Goal: Information Seeking & Learning: Learn about a topic

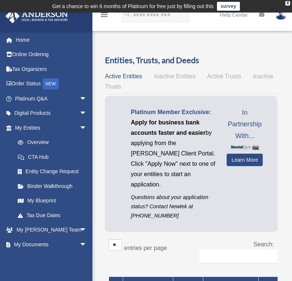
scroll to position [7, 0]
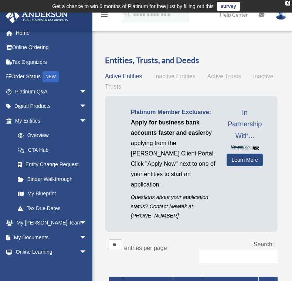
click at [79, 235] on span "arrow_drop_down" at bounding box center [86, 237] width 15 height 15
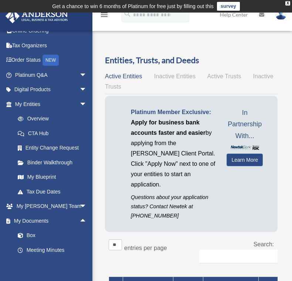
scroll to position [25, 0]
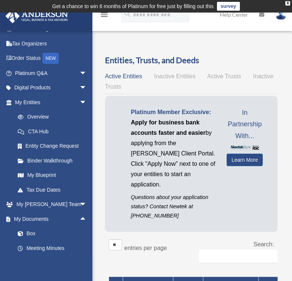
click at [28, 235] on link "Box" at bounding box center [54, 233] width 88 height 15
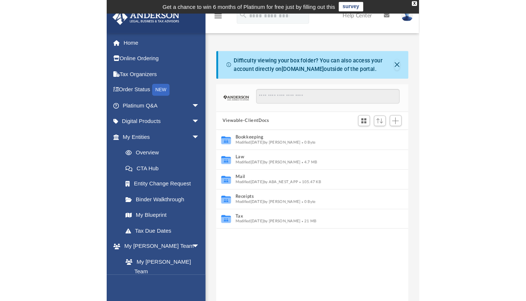
scroll to position [162, 174]
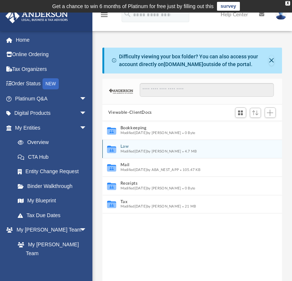
click at [113, 152] on icon "grid" at bounding box center [111, 150] width 9 height 6
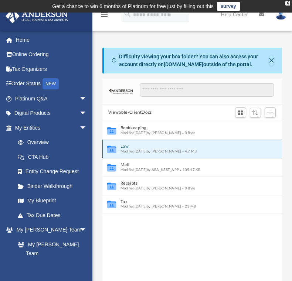
click at [129, 150] on span "Modified Sat Aug 9 2025 by Mercy Solon" at bounding box center [150, 152] width 61 height 4
click at [122, 147] on button "Law" at bounding box center [187, 146] width 134 height 5
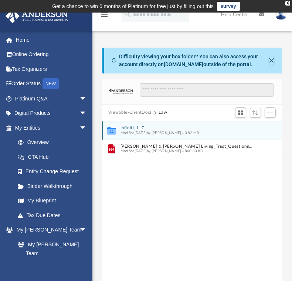
scroll to position [162, 385]
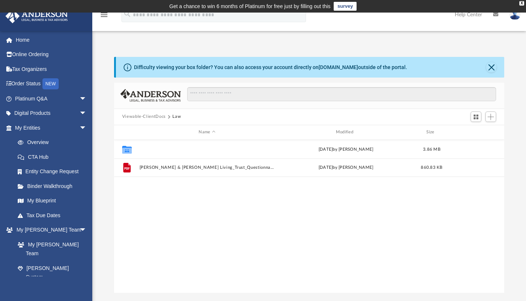
click at [148, 149] on button "Infiniti, LLC" at bounding box center [207, 149] width 136 height 5
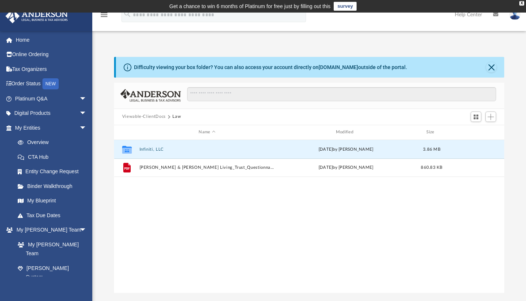
click at [148, 149] on button "Infiniti, LLC" at bounding box center [207, 149] width 136 height 5
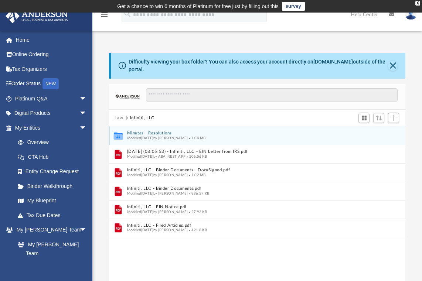
scroll to position [6, 6]
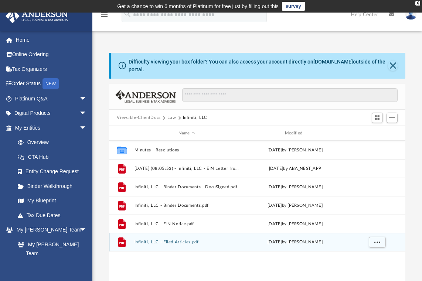
click at [144, 241] on div "File Infiniti, LLC - Filed Articles.pdf Mon Jul 14 2025 by Brandi Williamson" at bounding box center [257, 242] width 297 height 18
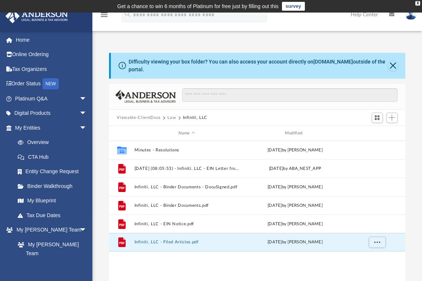
click at [144, 240] on button "Infiniti, LLC - Filed Articles.pdf" at bounding box center [186, 242] width 105 height 5
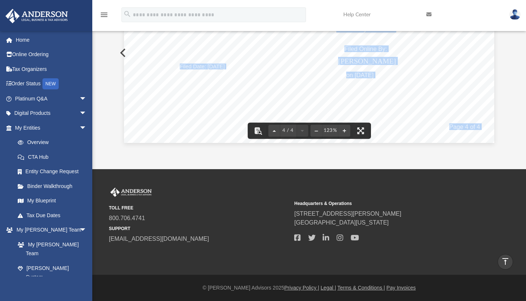
scroll to position [0, 0]
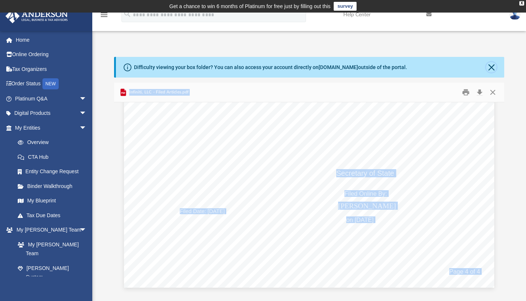
click at [297, 69] on button "Close" at bounding box center [491, 67] width 10 height 10
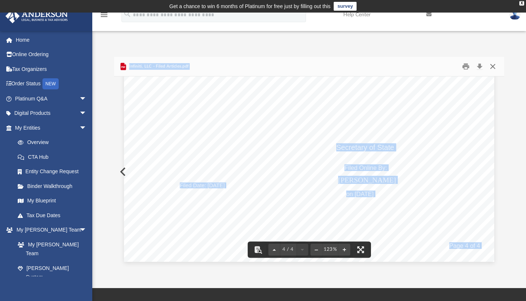
click at [297, 65] on button "Close" at bounding box center [492, 66] width 13 height 11
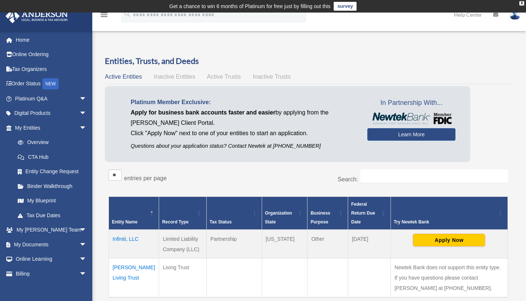
click at [79, 243] on span "arrow_drop_down" at bounding box center [86, 244] width 15 height 15
click at [30, 259] on link "Box" at bounding box center [54, 259] width 88 height 15
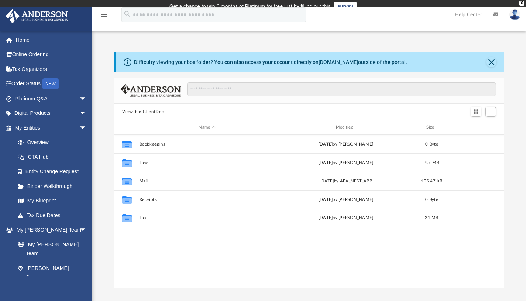
scroll to position [162, 385]
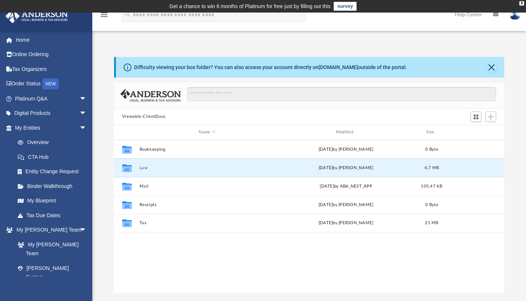
click at [140, 167] on button "Law" at bounding box center [207, 167] width 136 height 5
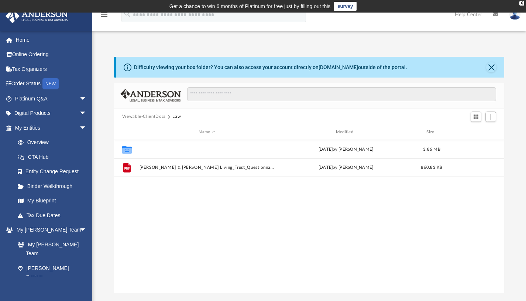
click at [150, 147] on button "Infiniti, LLC" at bounding box center [207, 149] width 136 height 5
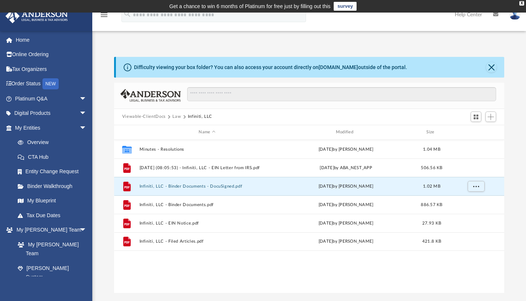
click at [184, 187] on button "Infiniti, LLC - Binder Documents - DocuSigned.pdf" at bounding box center [207, 186] width 136 height 5
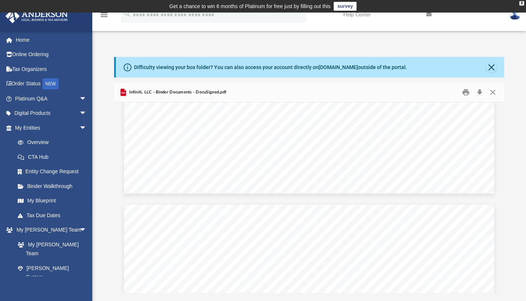
scroll to position [8303, 0]
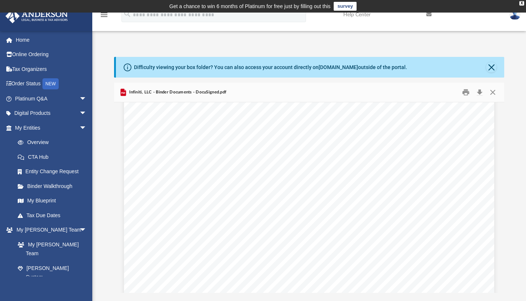
click at [330, 150] on div "Operating Agreement of Infiniti, LLC Page 5 of 51 Section 3.05 Adjustment for N…" at bounding box center [309, 152] width 370 height 479
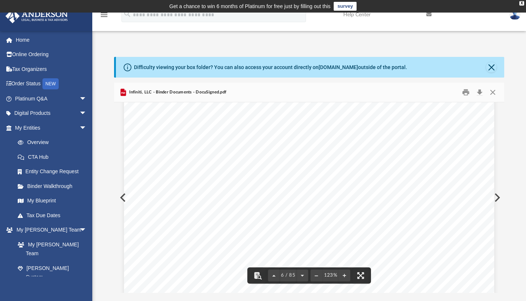
click at [321, 172] on div "Infiniti, LLC Operating Agreement Docusign Envelope ID: 74AE8E0D-21F0-4BA8-85AA…" at bounding box center [309, 151] width 370 height 479
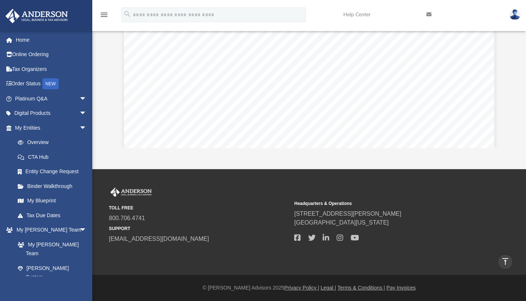
scroll to position [0, 0]
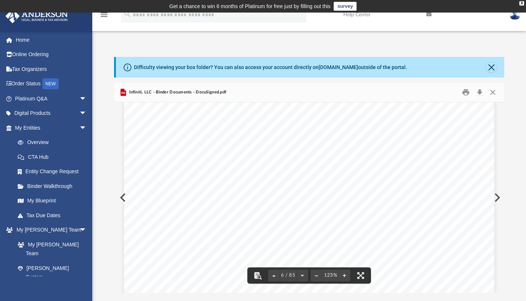
click at [356, 196] on div "Infiniti, LLC Operating Agreement Docusign Envelope ID: 74AE8E0D-21F0-4BA8-85AA…" at bounding box center [309, 151] width 370 height 479
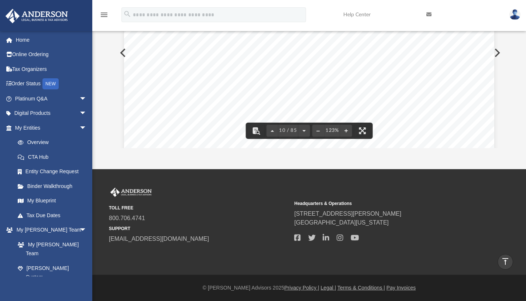
scroll to position [4469, 0]
click at [336, 115] on span "Reporting Requirement Compliance" at bounding box center [296, 111] width 105 height 7
click at [399, 77] on span "................." at bounding box center [406, 78] width 31 height 7
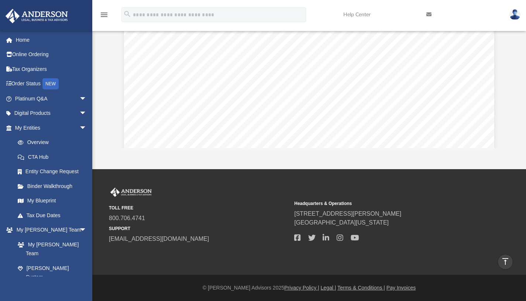
scroll to position [0, 0]
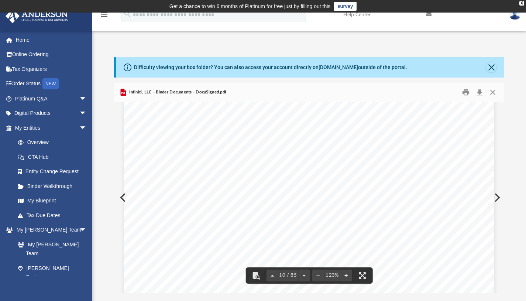
click at [357, 109] on span "................................" at bounding box center [369, 106] width 58 height 7
click at [436, 190] on div "Table of Contents of Infiniti, LLC Page 3 of 6 Section 8.15 Manager’s Power to …" at bounding box center [309, 273] width 370 height 479
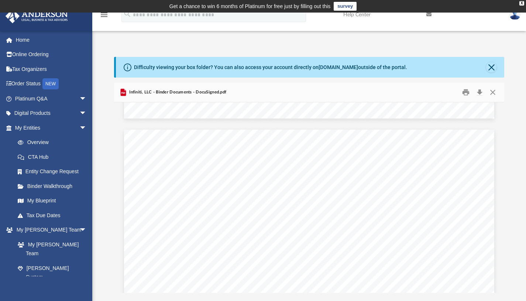
scroll to position [39221, 0]
click at [79, 124] on span "arrow_drop_down" at bounding box center [86, 127] width 15 height 15
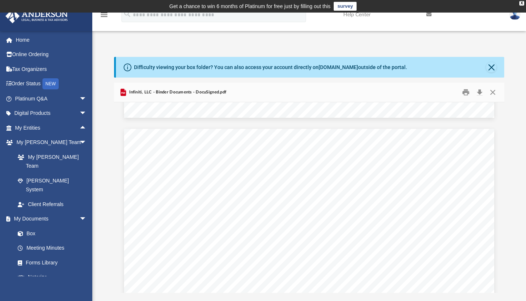
click at [81, 212] on span "arrow_drop_down" at bounding box center [86, 219] width 15 height 15
click at [79, 113] on span "arrow_drop_down" at bounding box center [86, 113] width 15 height 15
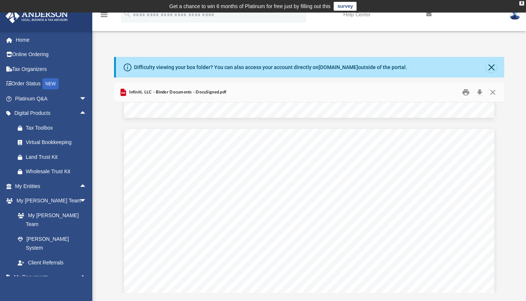
click at [79, 100] on span "arrow_drop_down" at bounding box center [86, 98] width 15 height 15
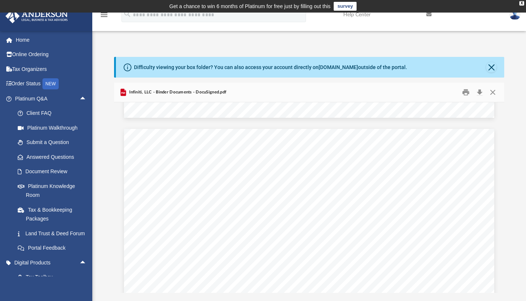
click at [56, 186] on link "Platinum Knowledge Room" at bounding box center [54, 191] width 88 height 24
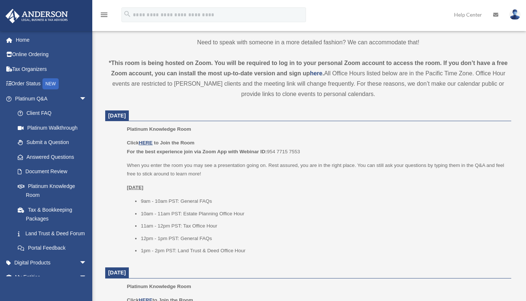
scroll to position [244, 0]
click at [146, 140] on u "HERE" at bounding box center [146, 143] width 14 height 6
